Goal: Information Seeking & Learning: Learn about a topic

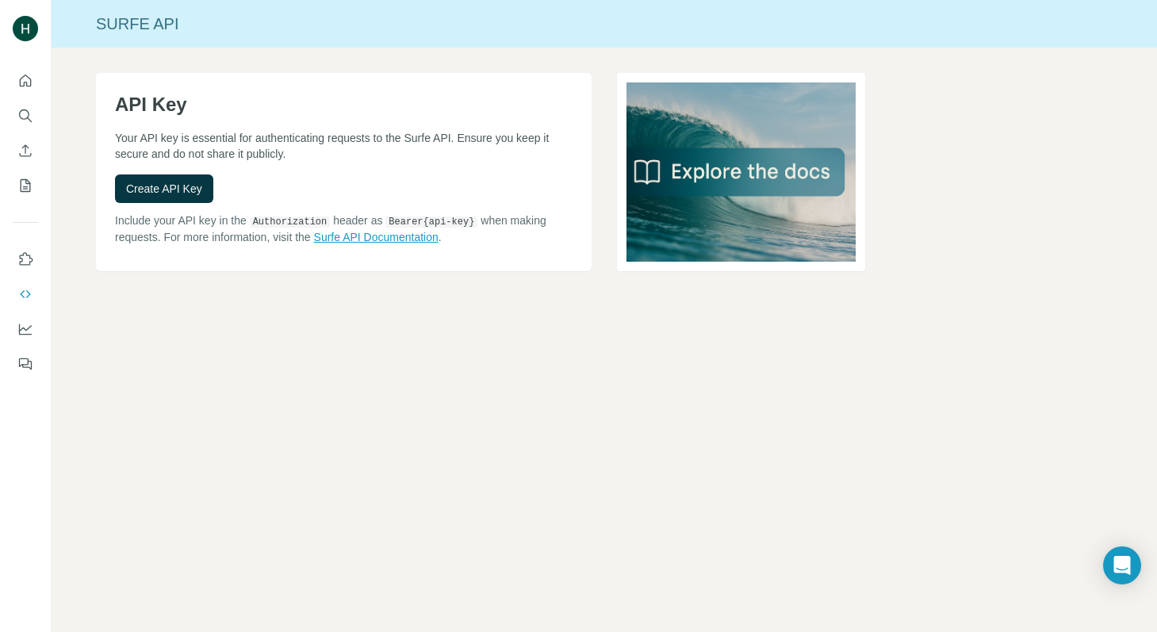
click at [375, 235] on link "Surfe API Documentation" at bounding box center [376, 237] width 124 height 13
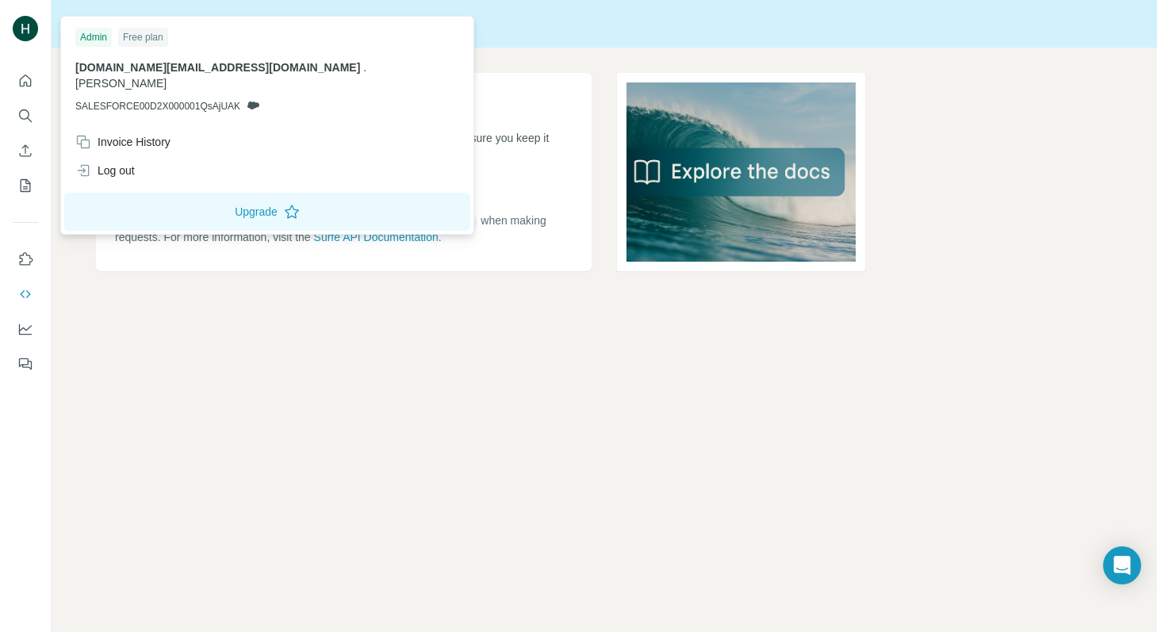
click at [38, 14] on div at bounding box center [28, 31] width 46 height 52
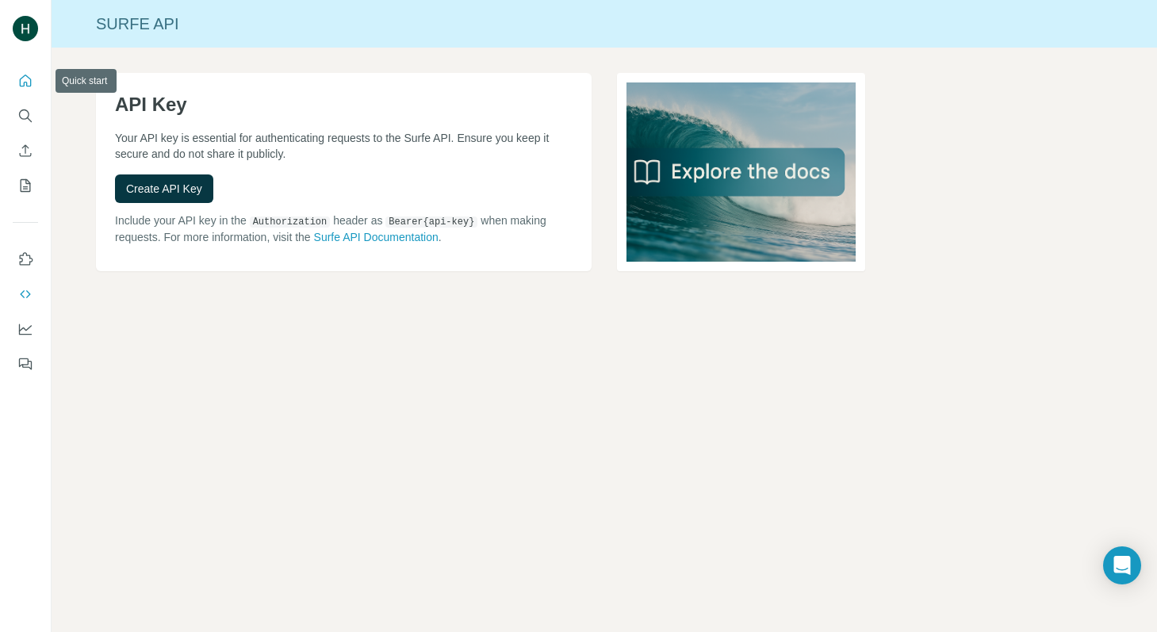
click at [17, 83] on icon "Quick start" at bounding box center [25, 81] width 16 height 16
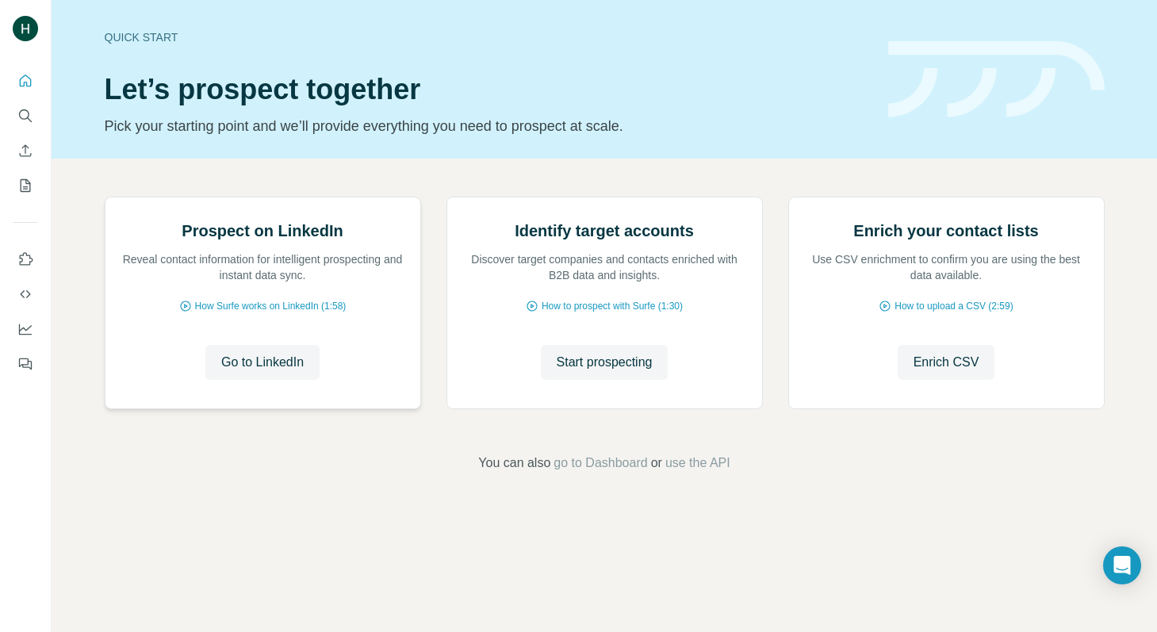
scroll to position [53, 0]
click at [259, 313] on span "How Surfe works on LinkedIn (1:58)" at bounding box center [270, 306] width 151 height 14
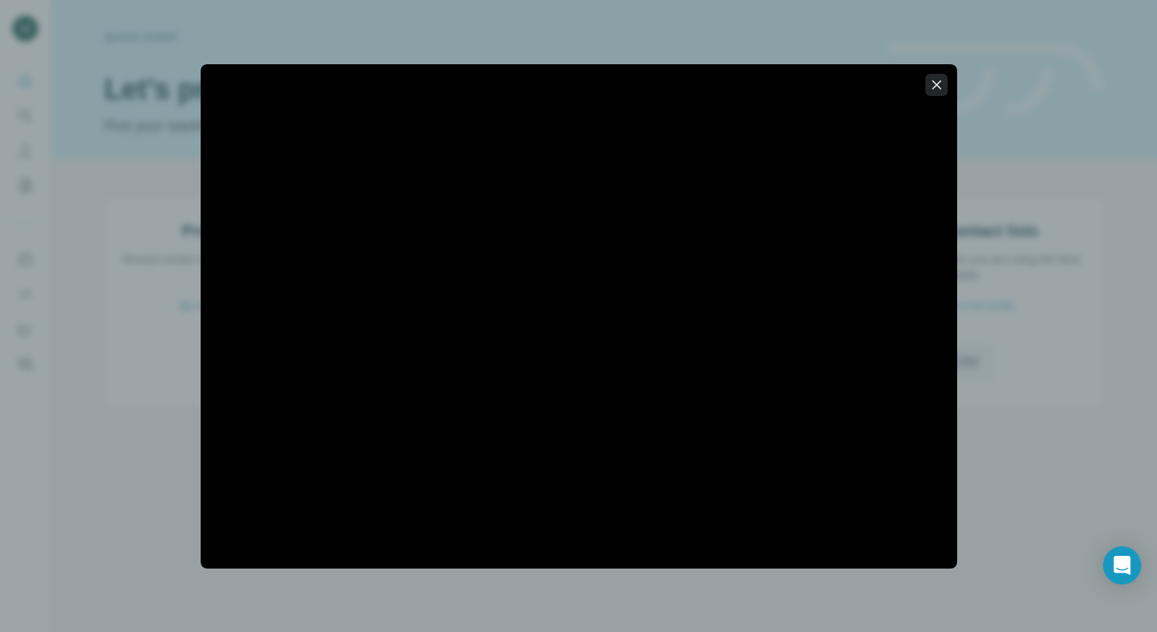
click at [940, 80] on icon "button" at bounding box center [936, 84] width 9 height 9
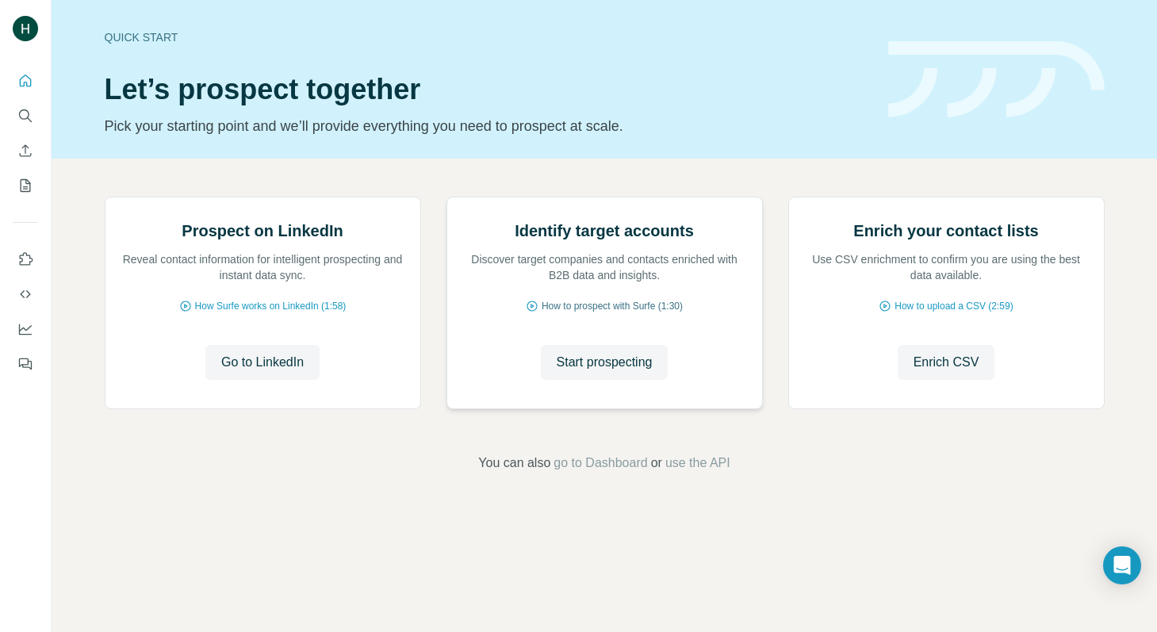
click at [602, 313] on span "How to prospect with Surfe (1:30)" at bounding box center [612, 306] width 141 height 14
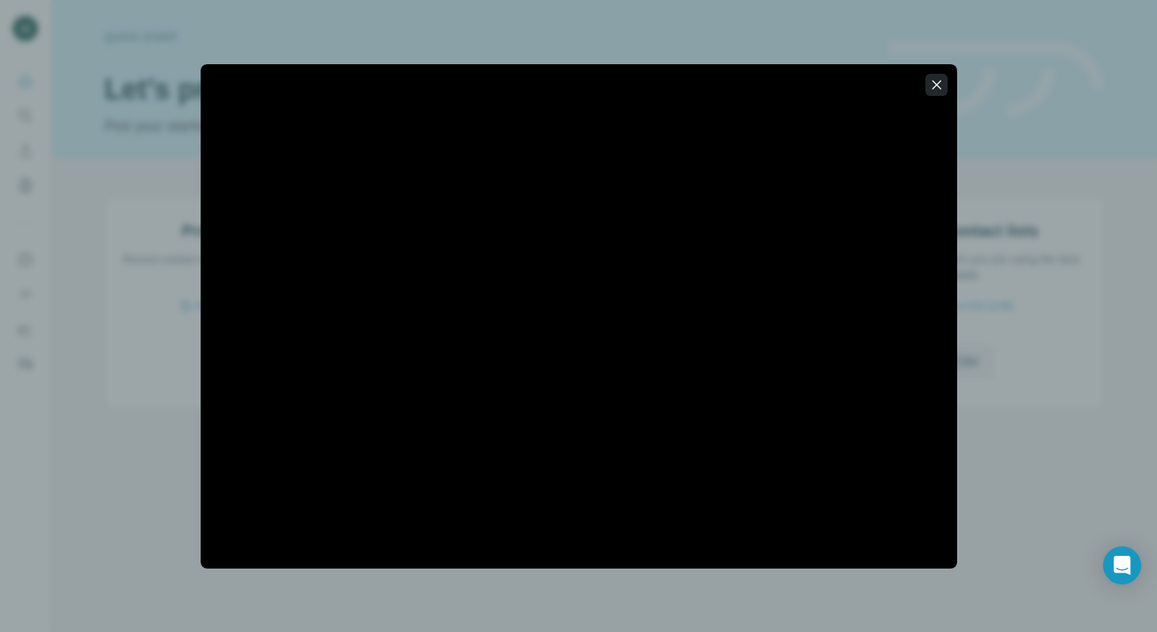
click at [943, 77] on icon "button" at bounding box center [936, 85] width 16 height 16
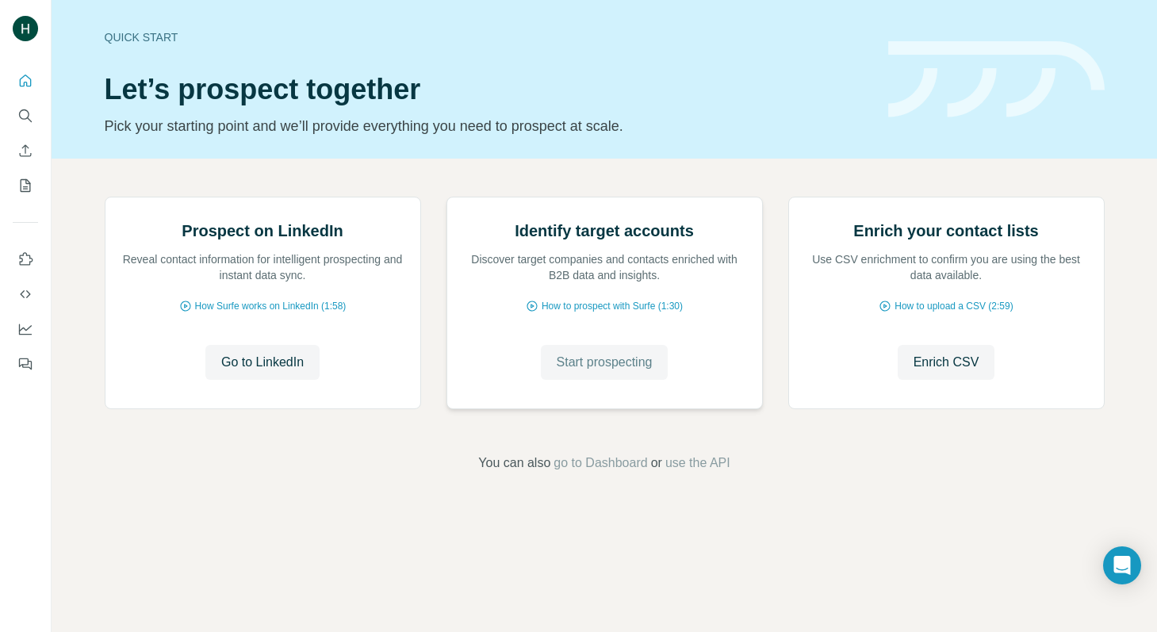
click at [604, 372] on span "Start prospecting" at bounding box center [605, 362] width 96 height 19
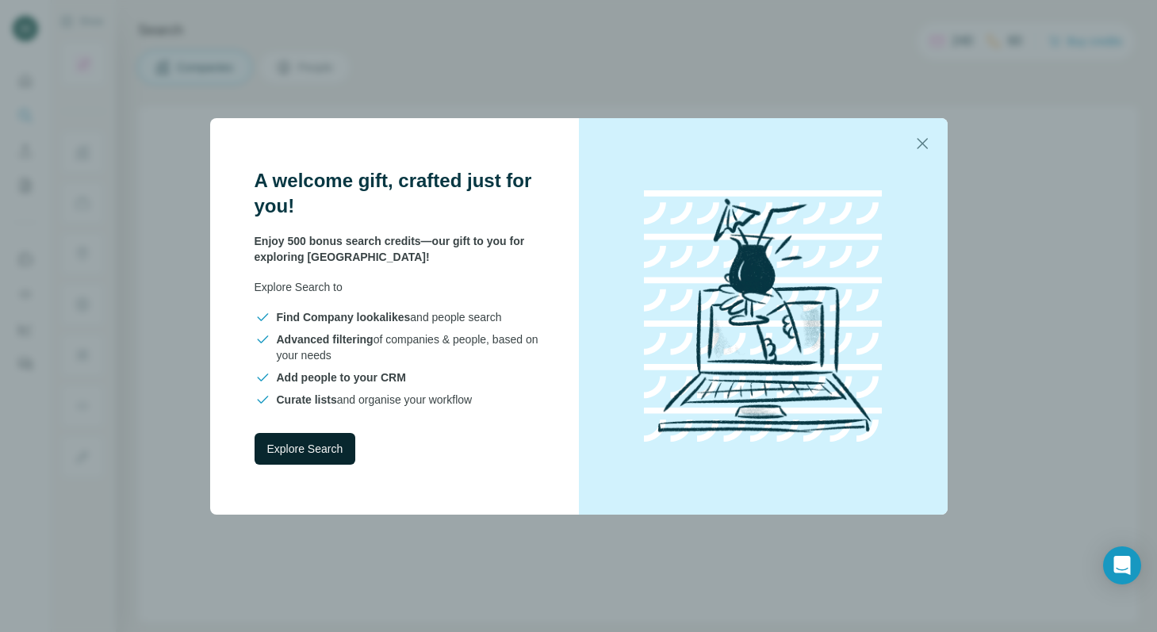
click at [323, 442] on span "Explore Search" at bounding box center [305, 449] width 76 height 16
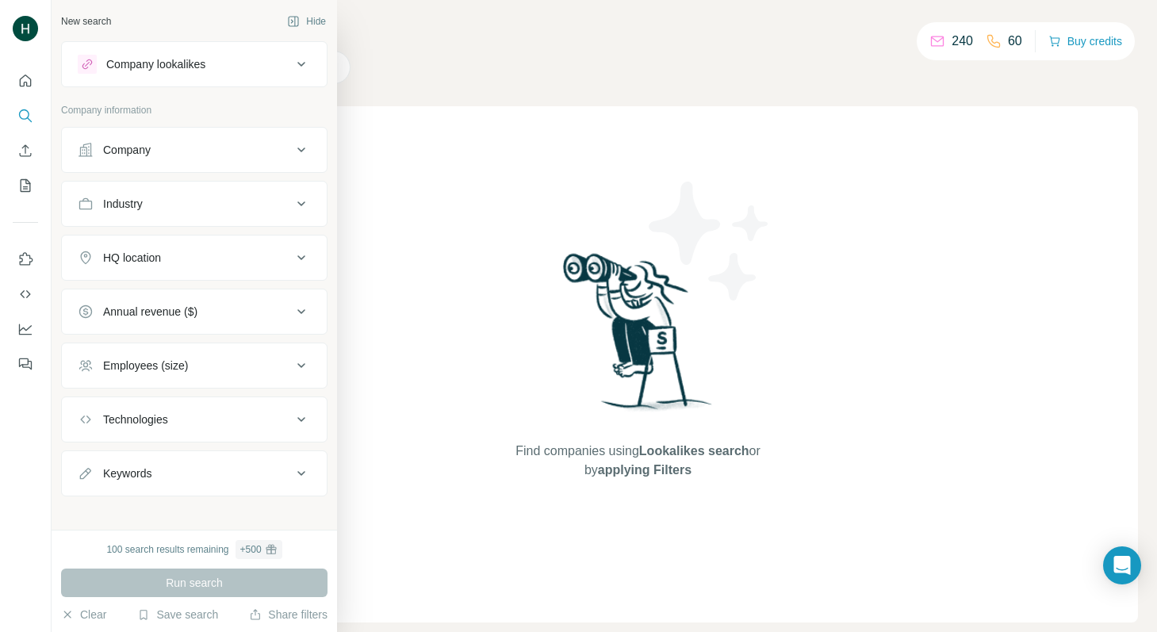
click at [281, 73] on div "Company lookalikes" at bounding box center [185, 64] width 214 height 19
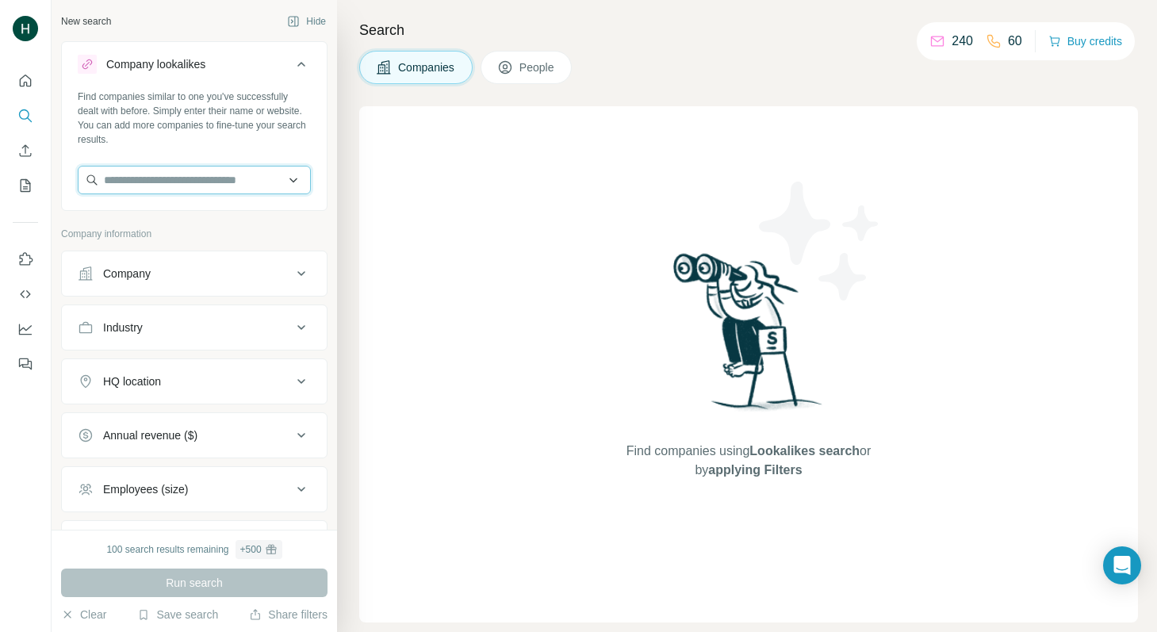
click at [274, 175] on input "text" at bounding box center [194, 180] width 233 height 29
click at [244, 181] on input "text" at bounding box center [194, 180] width 233 height 29
click at [951, 36] on p "240" at bounding box center [961, 41] width 21 height 19
click at [1100, 37] on button "Buy credits" at bounding box center [1085, 41] width 74 height 22
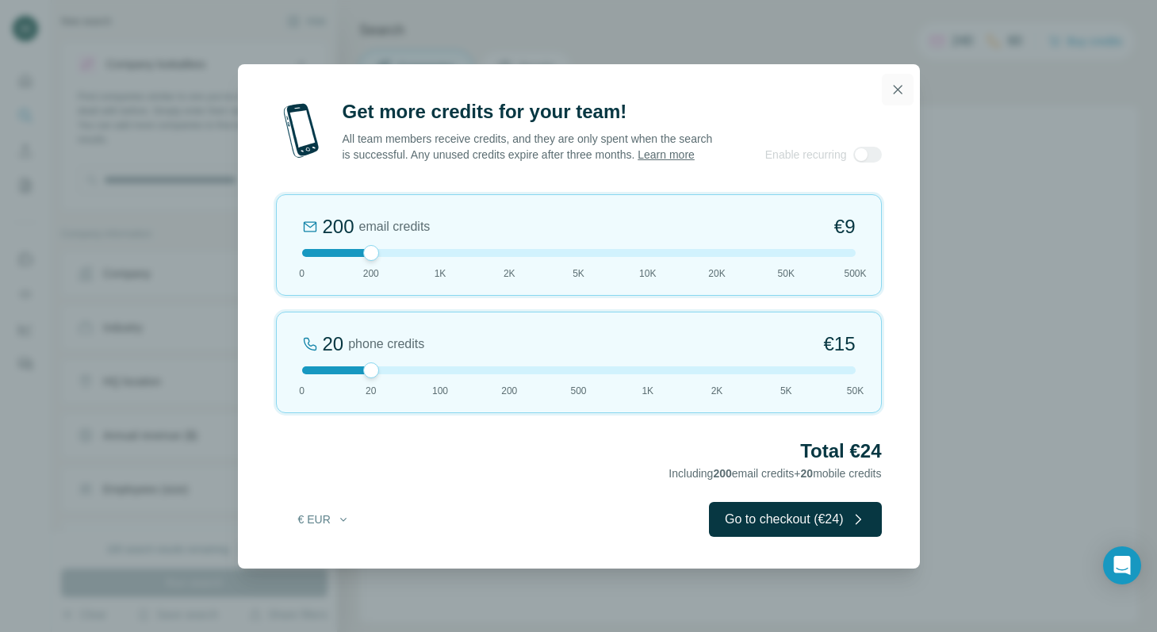
click at [898, 83] on icon "button" at bounding box center [898, 90] width 16 height 16
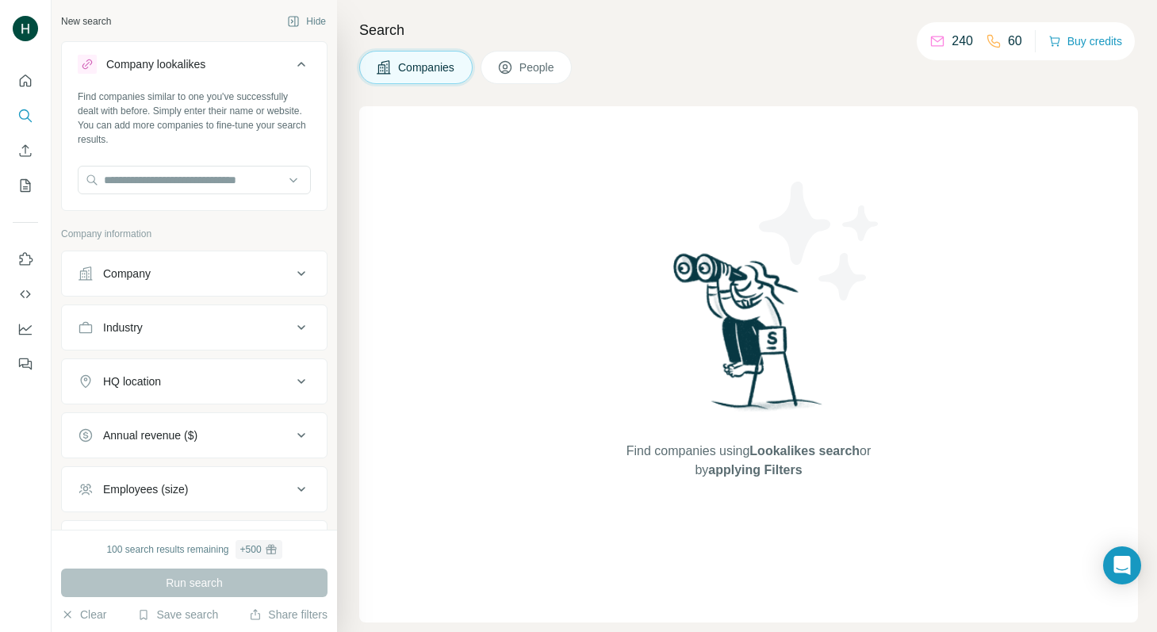
click at [266, 273] on div "Company" at bounding box center [185, 274] width 214 height 16
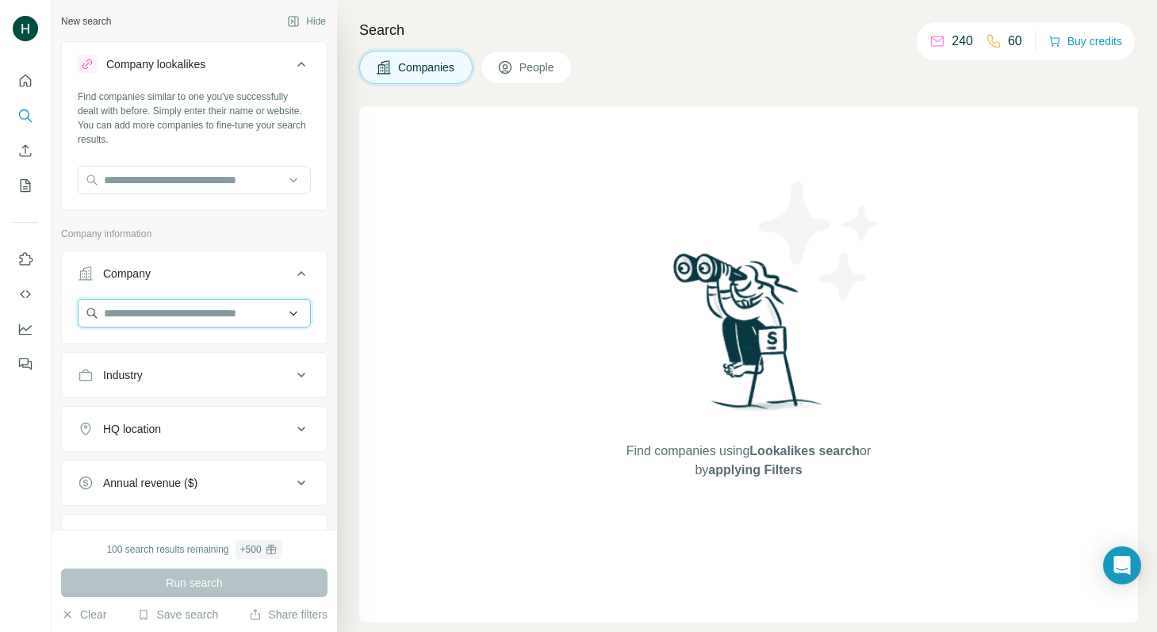
click at [239, 305] on input "text" at bounding box center [194, 313] width 233 height 29
click at [235, 288] on button "Company" at bounding box center [194, 277] width 265 height 44
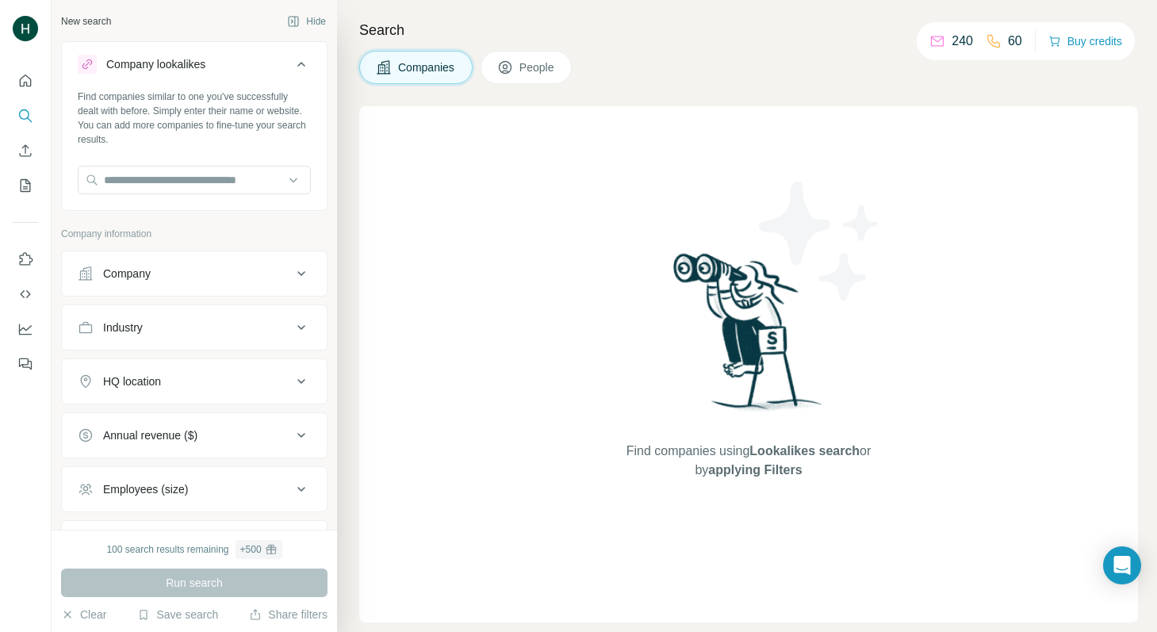
click at [224, 288] on button "Company" at bounding box center [194, 274] width 265 height 38
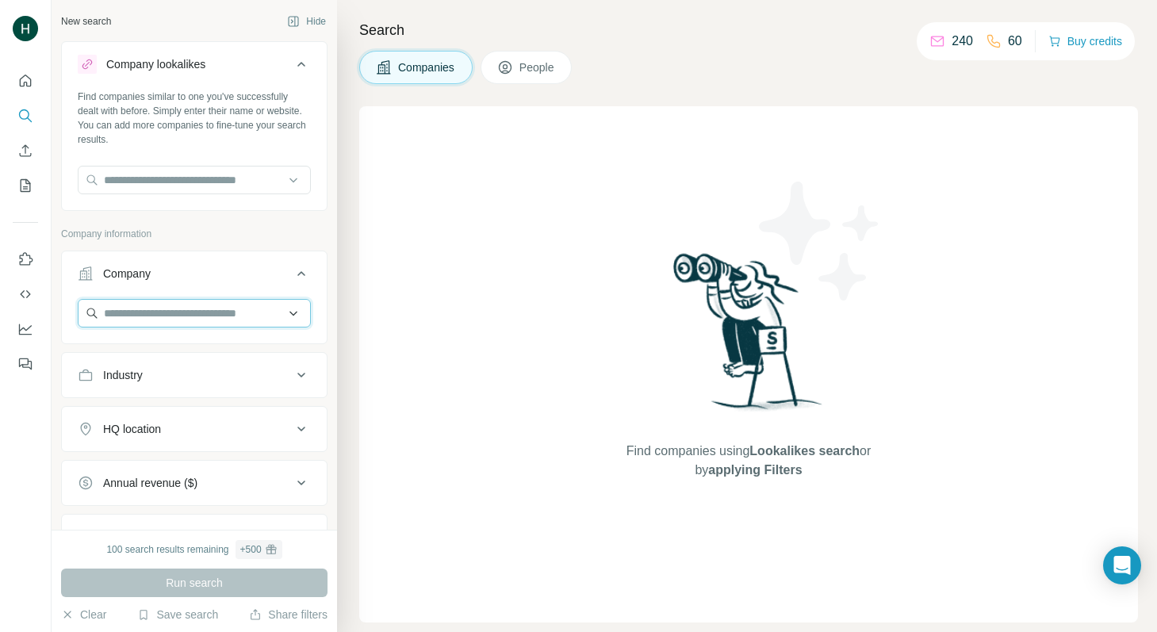
click at [206, 316] on input "text" at bounding box center [194, 313] width 233 height 29
type input "*********"
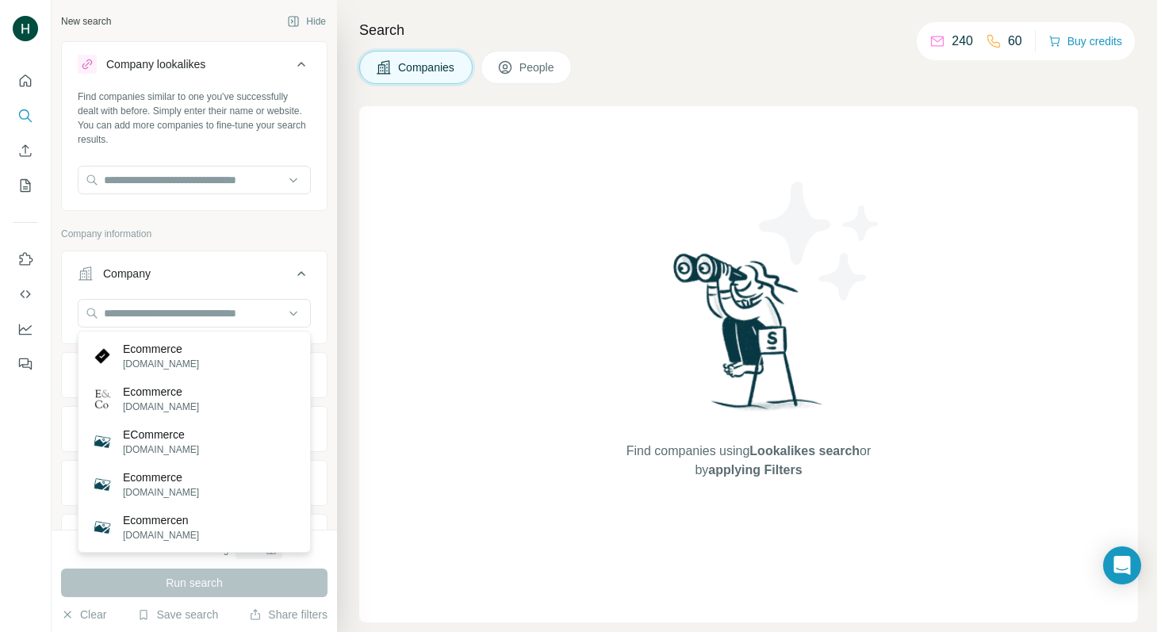
click at [212, 273] on div "Company" at bounding box center [185, 274] width 214 height 16
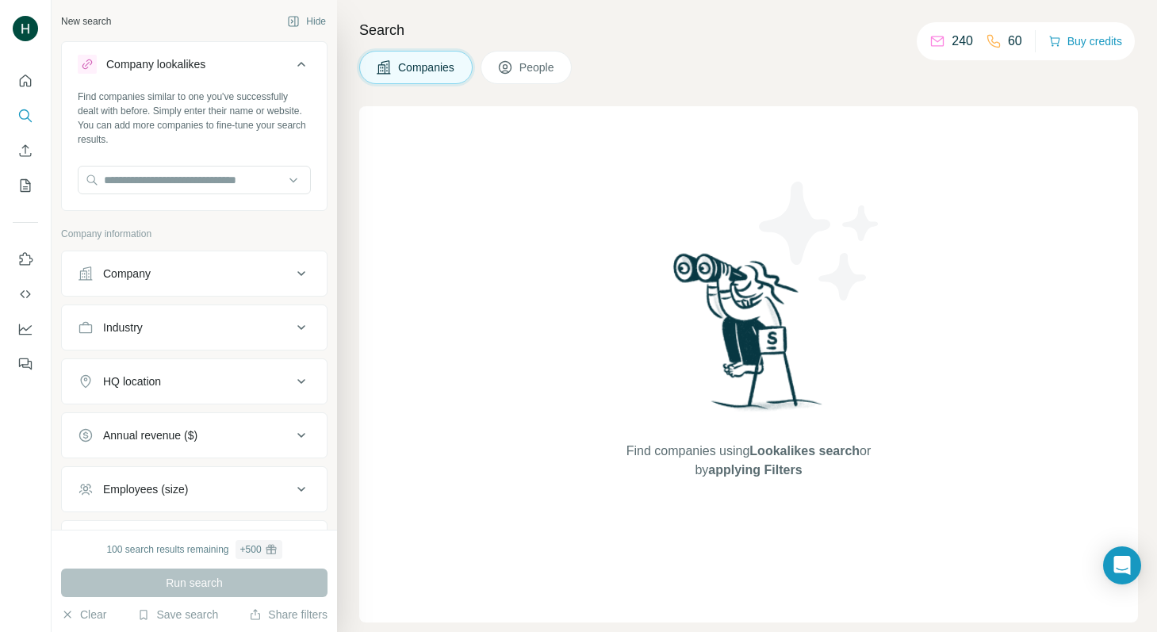
click at [219, 315] on button "Industry" at bounding box center [194, 327] width 265 height 38
click at [212, 269] on div "Company" at bounding box center [185, 274] width 214 height 16
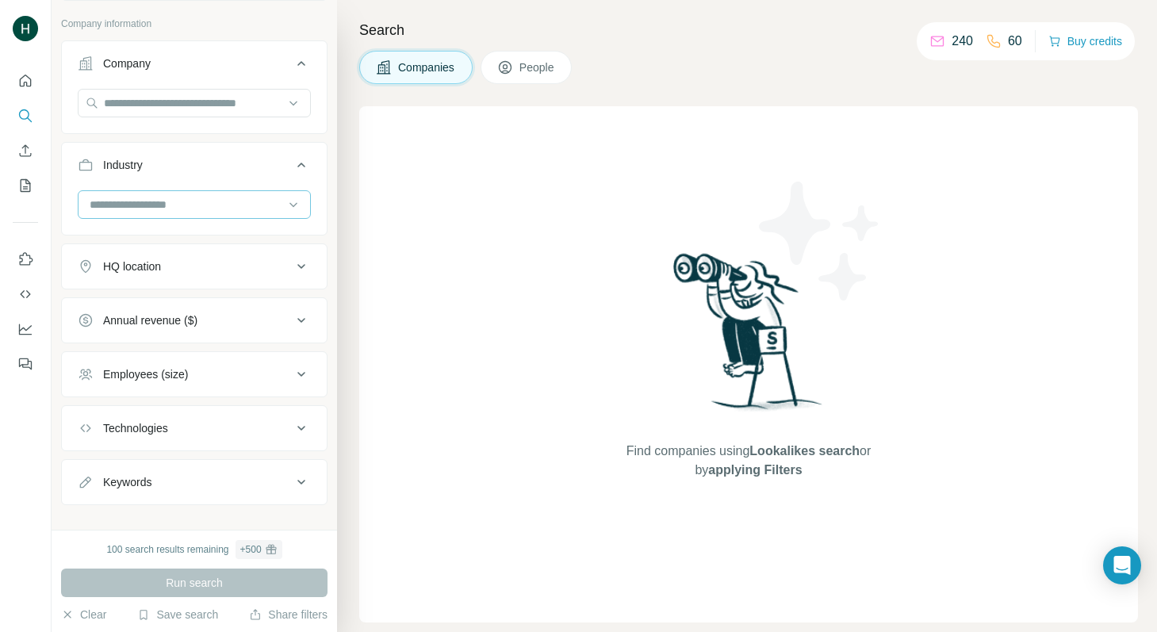
scroll to position [230, 0]
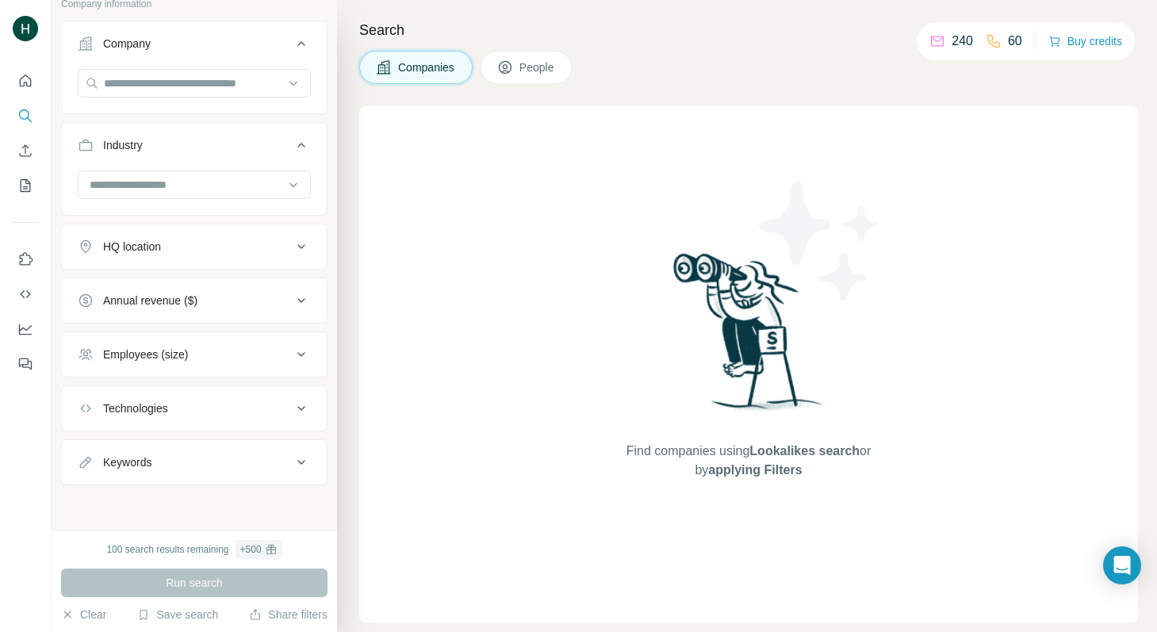
click at [243, 251] on div "HQ location" at bounding box center [185, 247] width 214 height 16
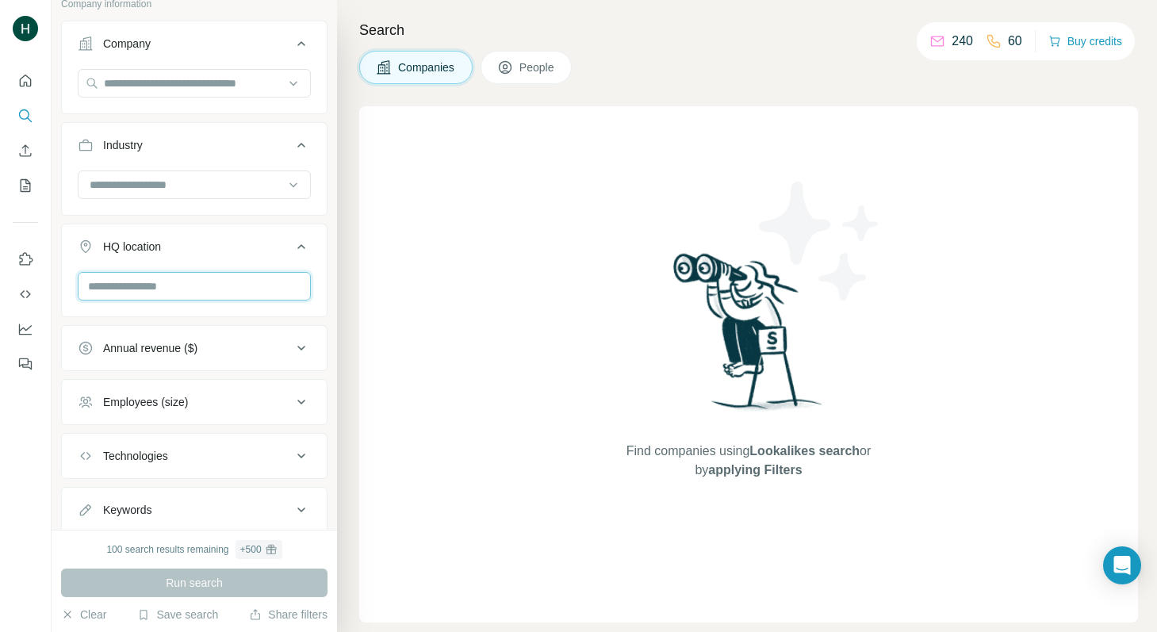
click at [232, 283] on input "text" at bounding box center [194, 286] width 233 height 29
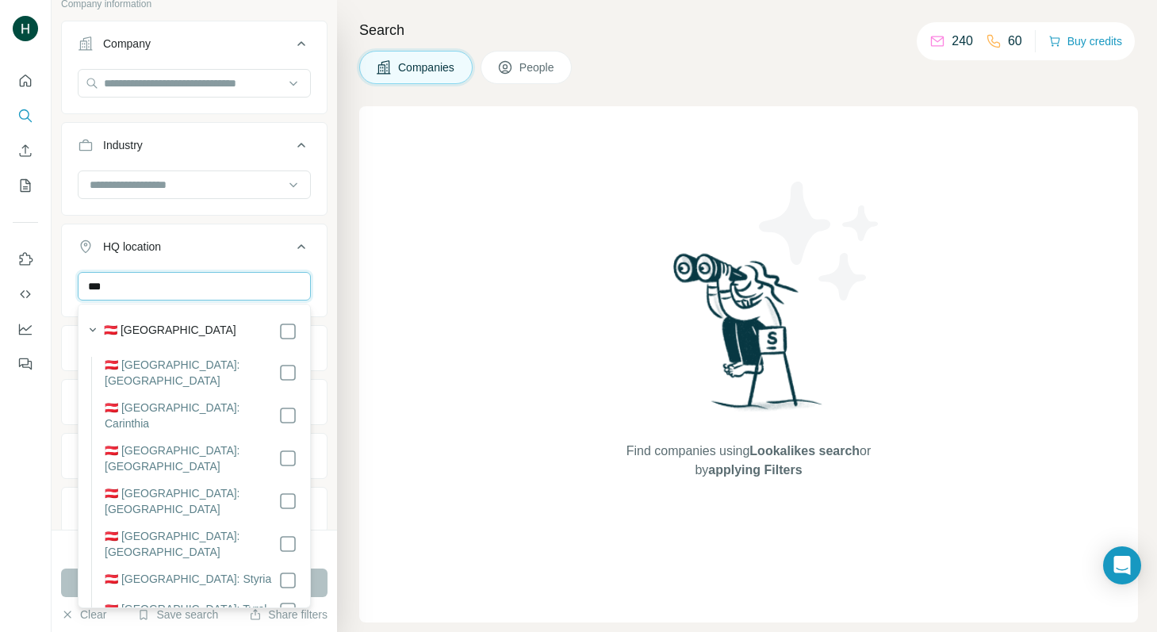
type input "***"
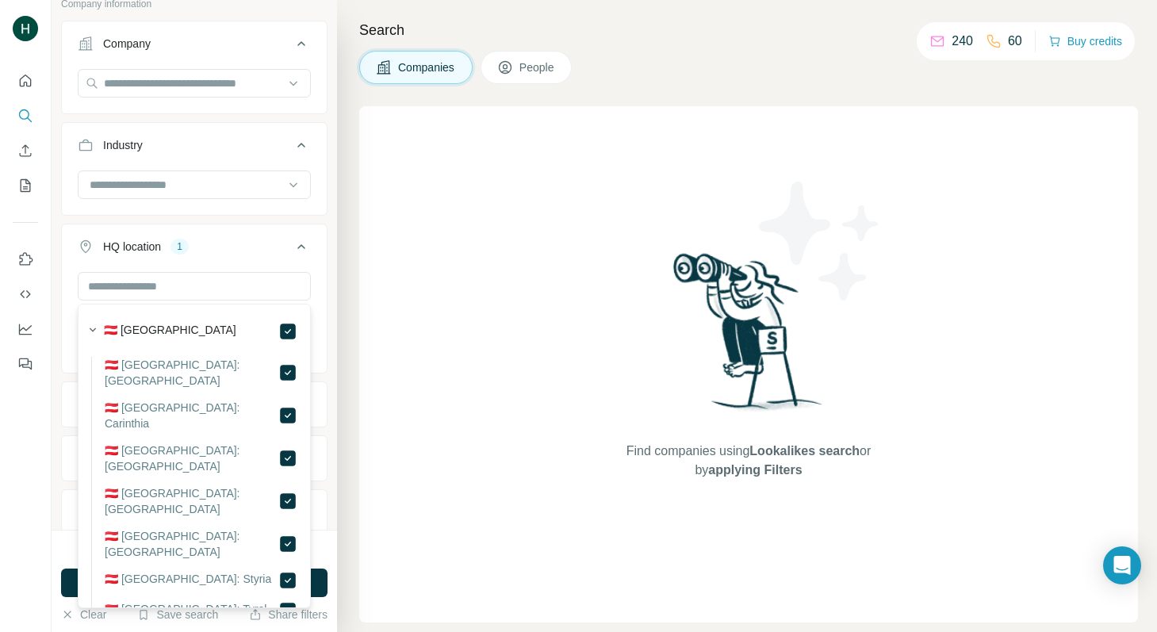
click at [313, 258] on button "HQ location 1" at bounding box center [194, 250] width 265 height 44
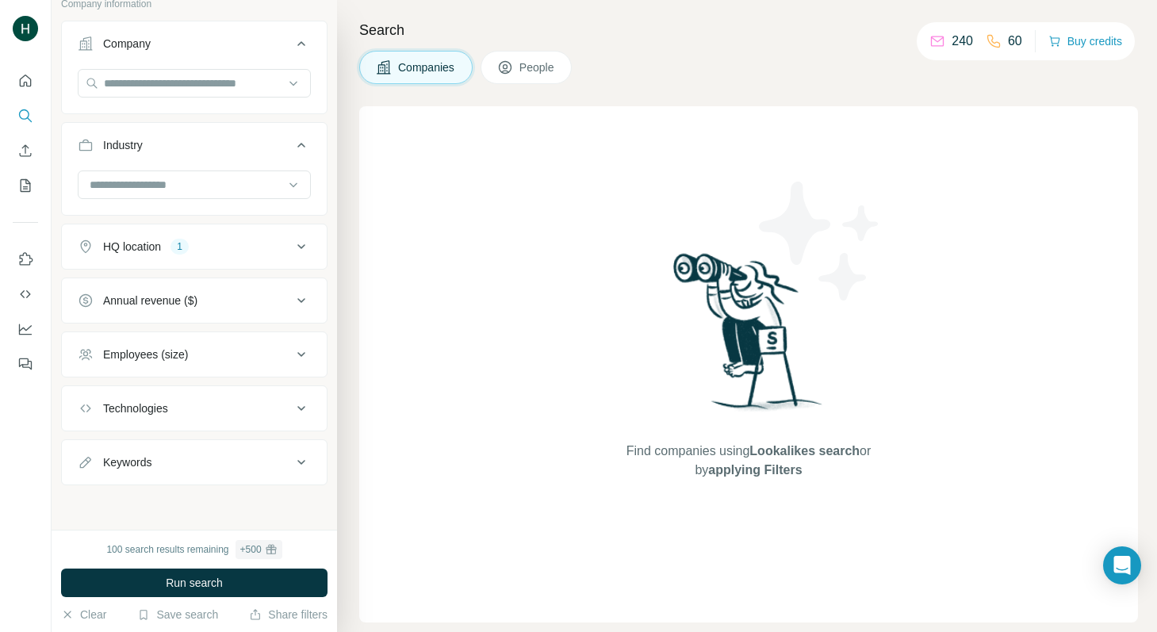
click at [294, 355] on icon at bounding box center [301, 354] width 19 height 19
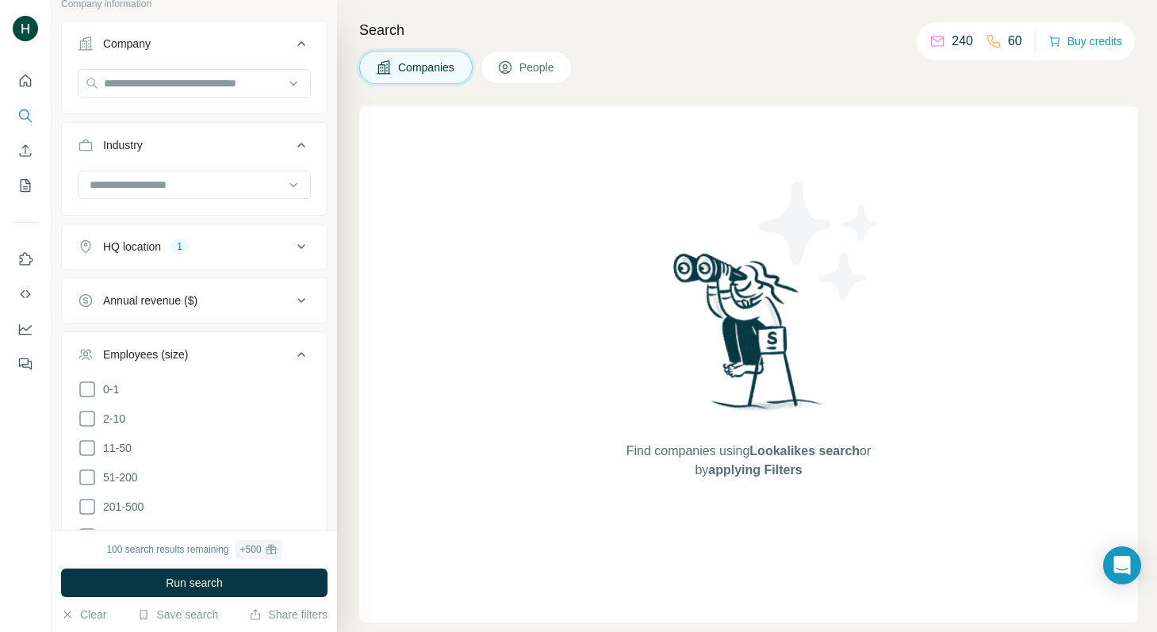
scroll to position [315, 0]
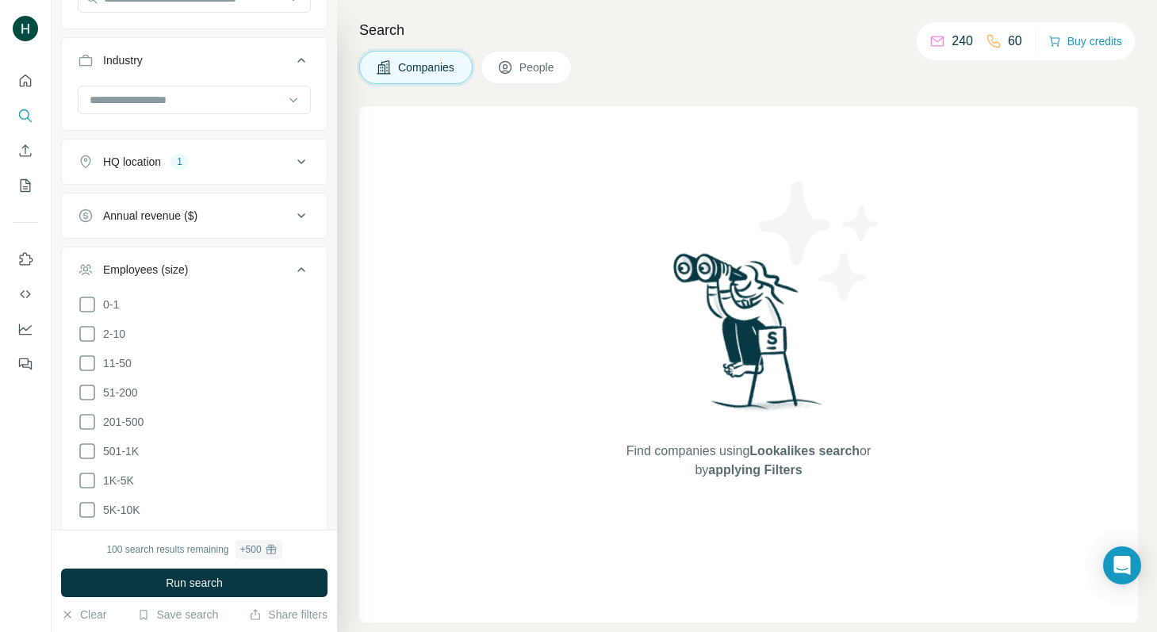
click at [278, 217] on div "Annual revenue ($)" at bounding box center [185, 216] width 214 height 16
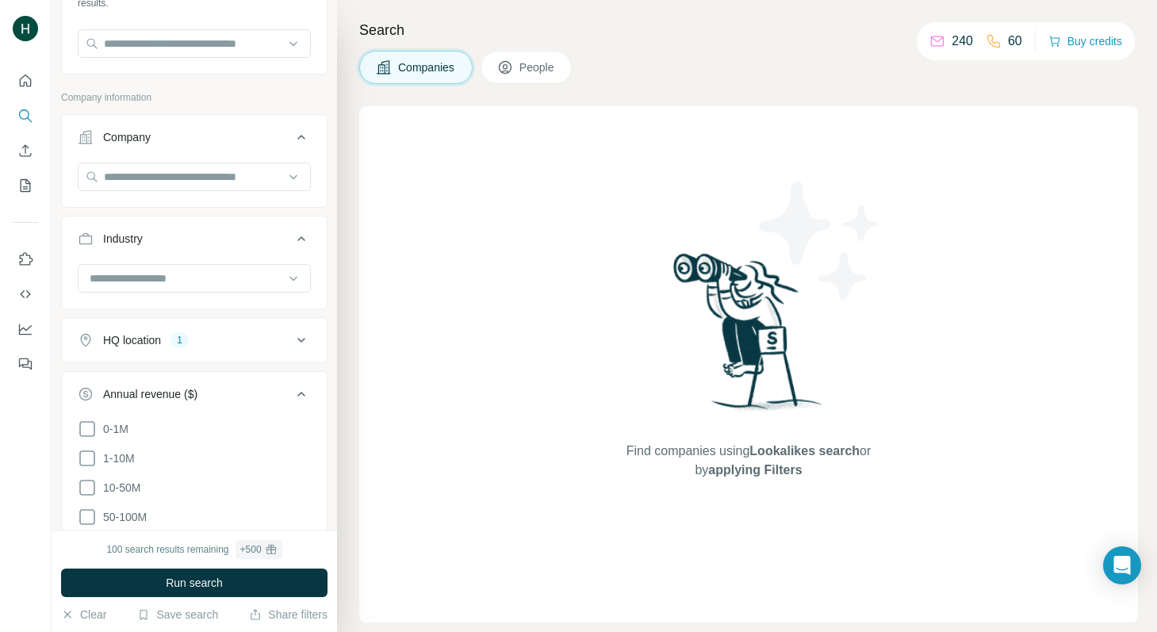
scroll to position [0, 0]
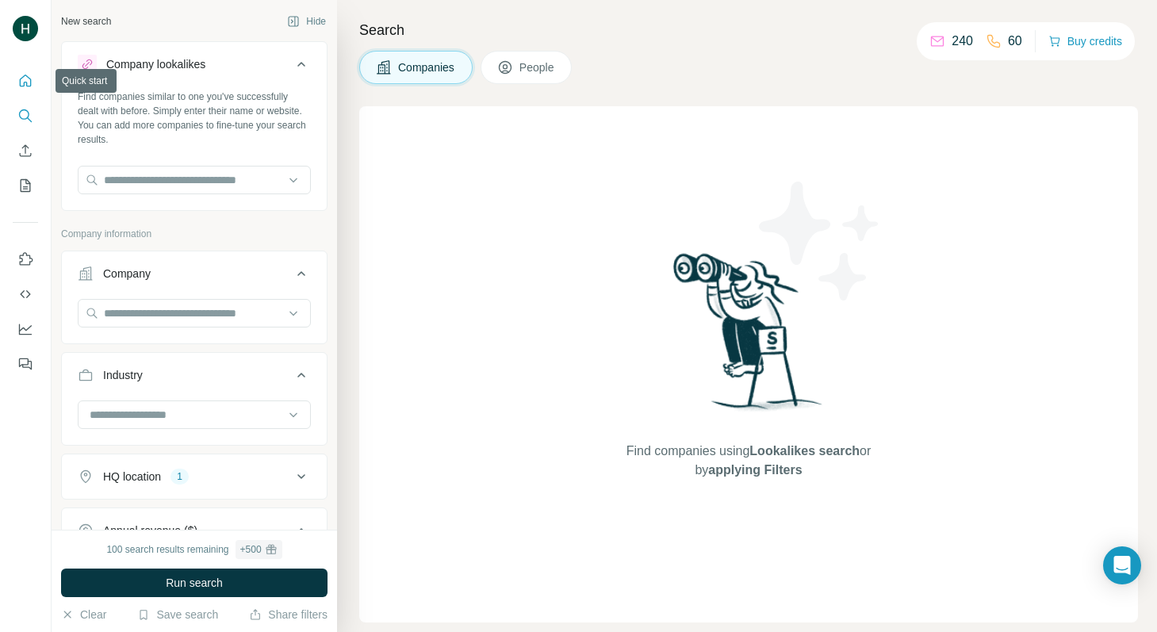
click at [26, 82] on icon "Quick start" at bounding box center [26, 81] width 12 height 12
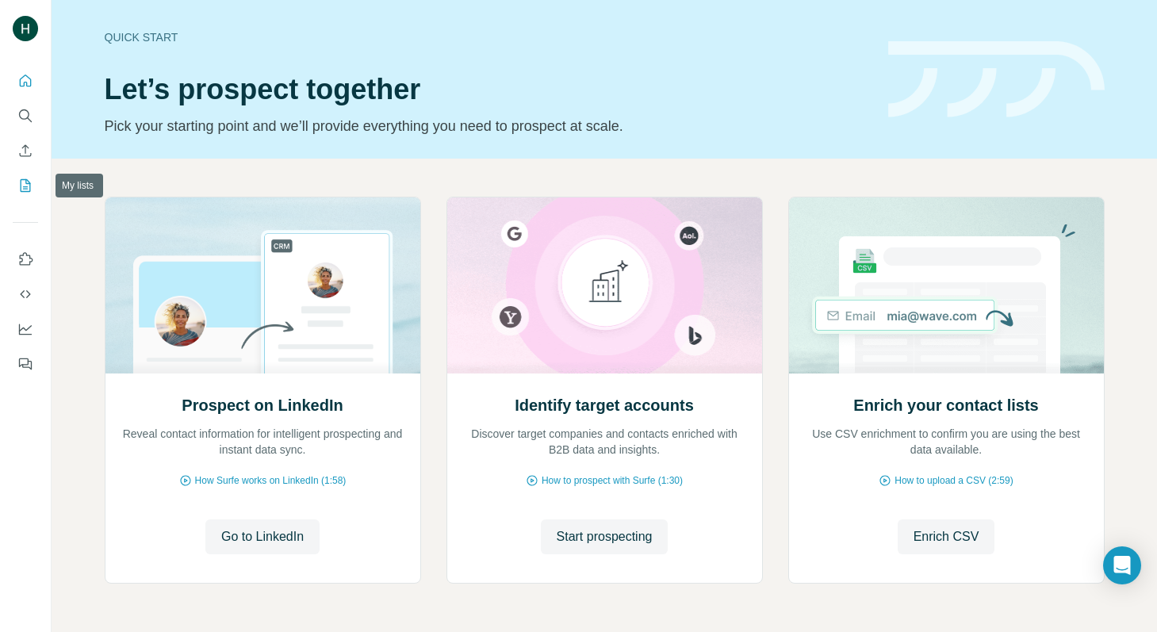
click at [31, 182] on icon "My lists" at bounding box center [25, 186] width 16 height 16
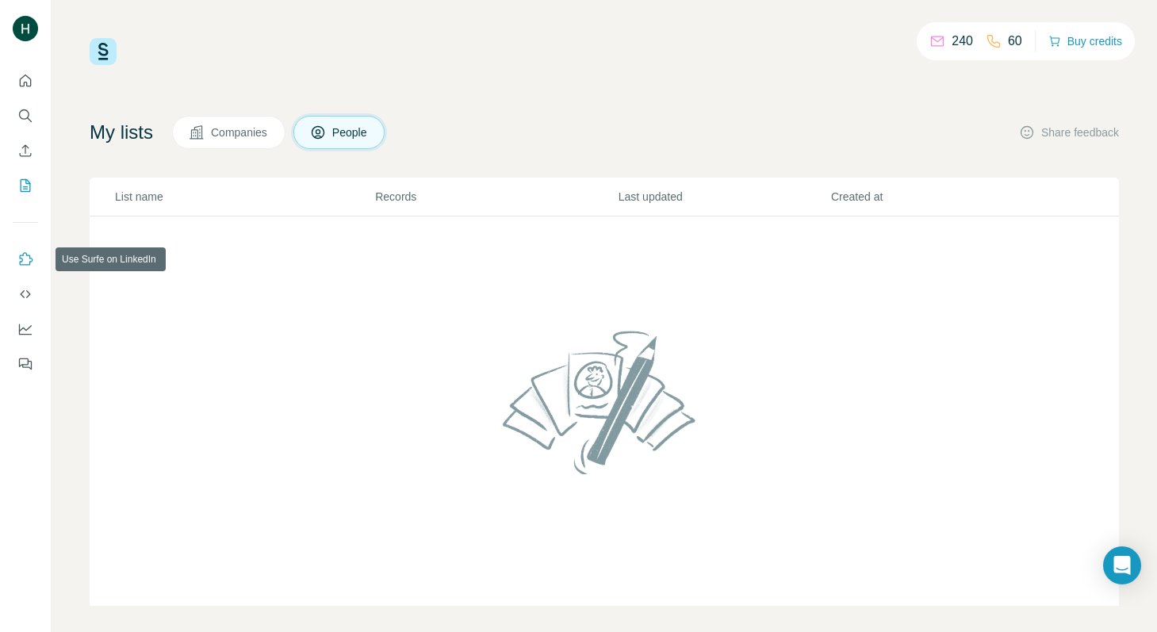
click at [29, 260] on icon "Use Surfe on LinkedIn" at bounding box center [25, 259] width 16 height 16
